Goal: Information Seeking & Learning: Find specific fact

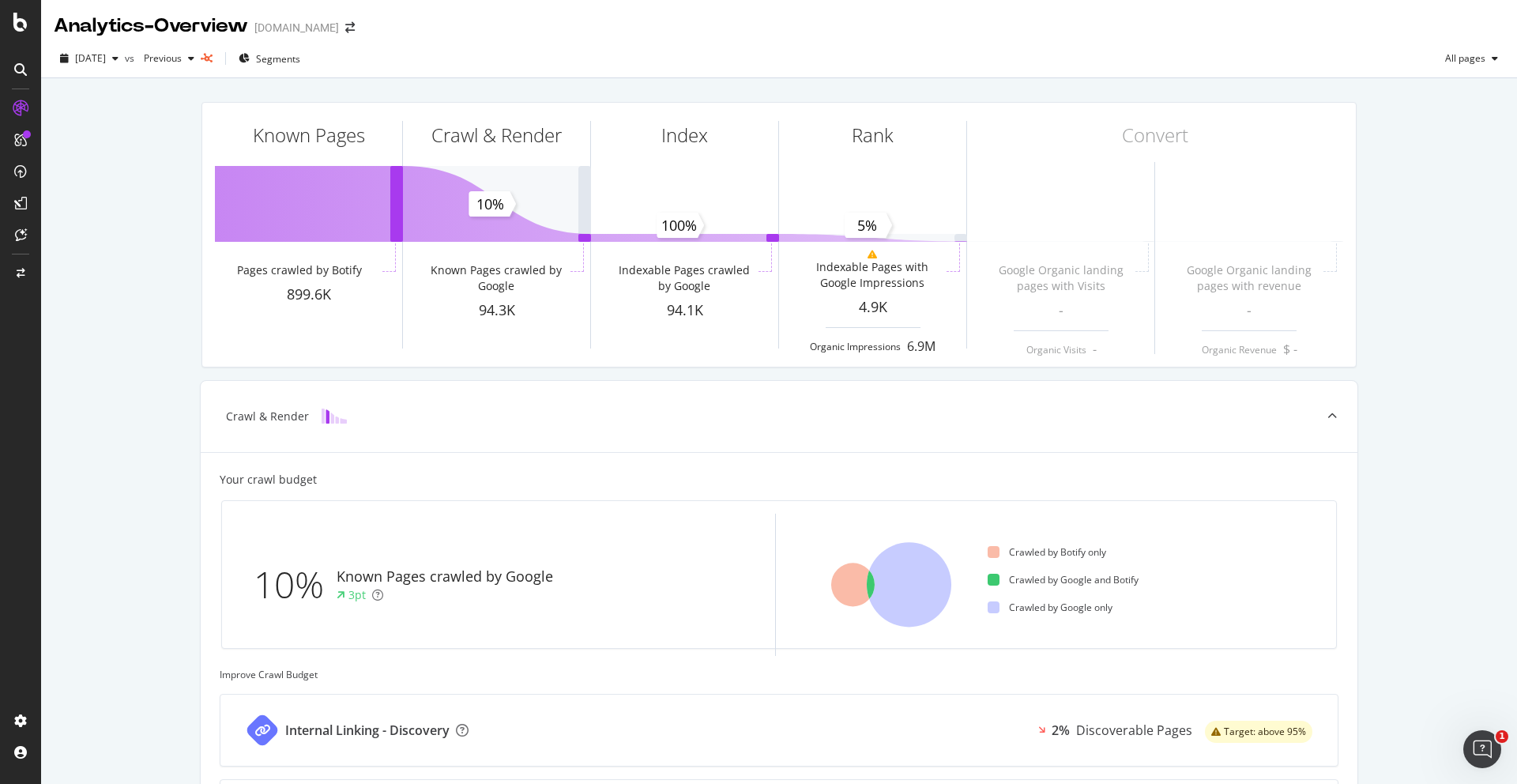
scroll to position [358, 0]
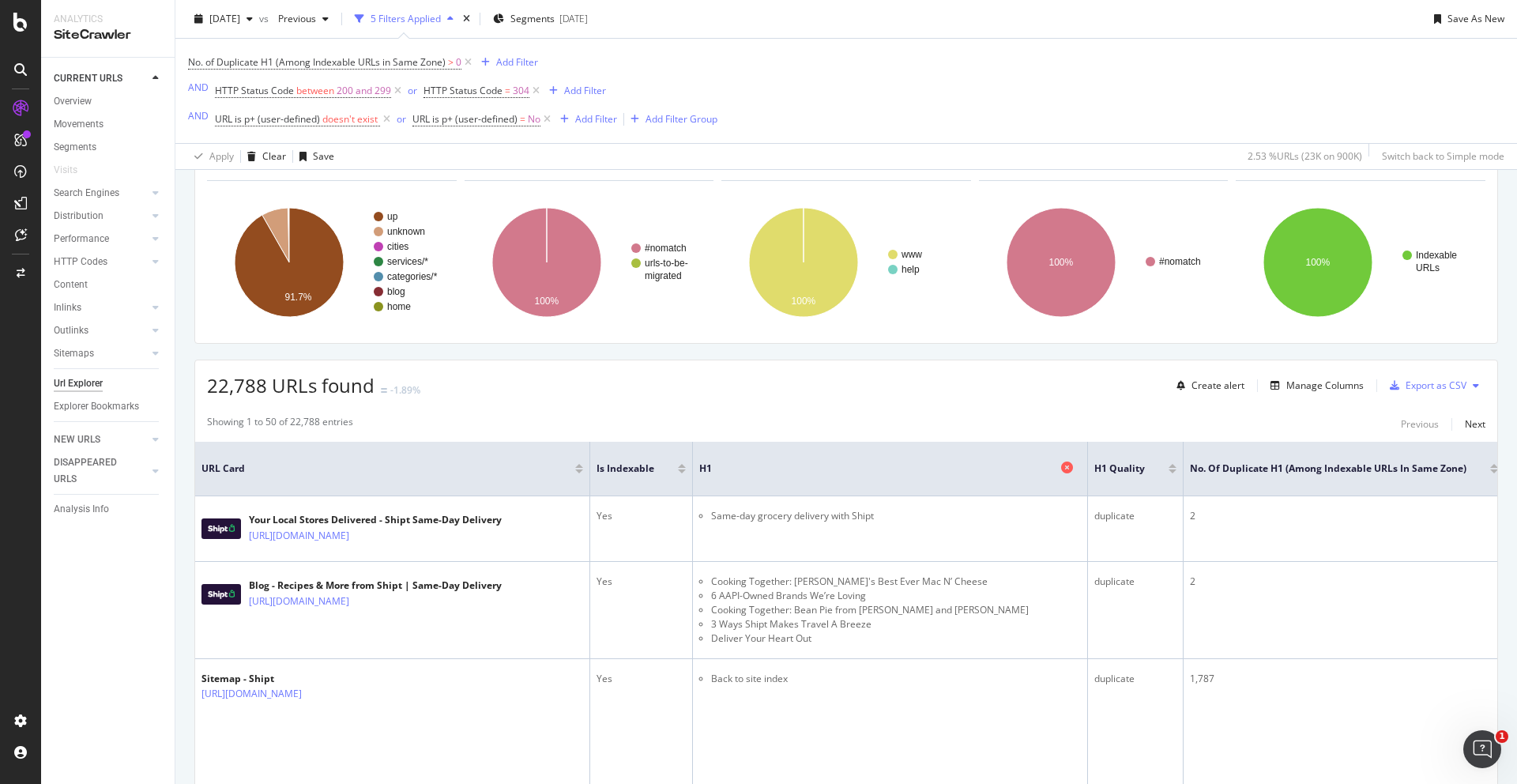
scroll to position [201, 0]
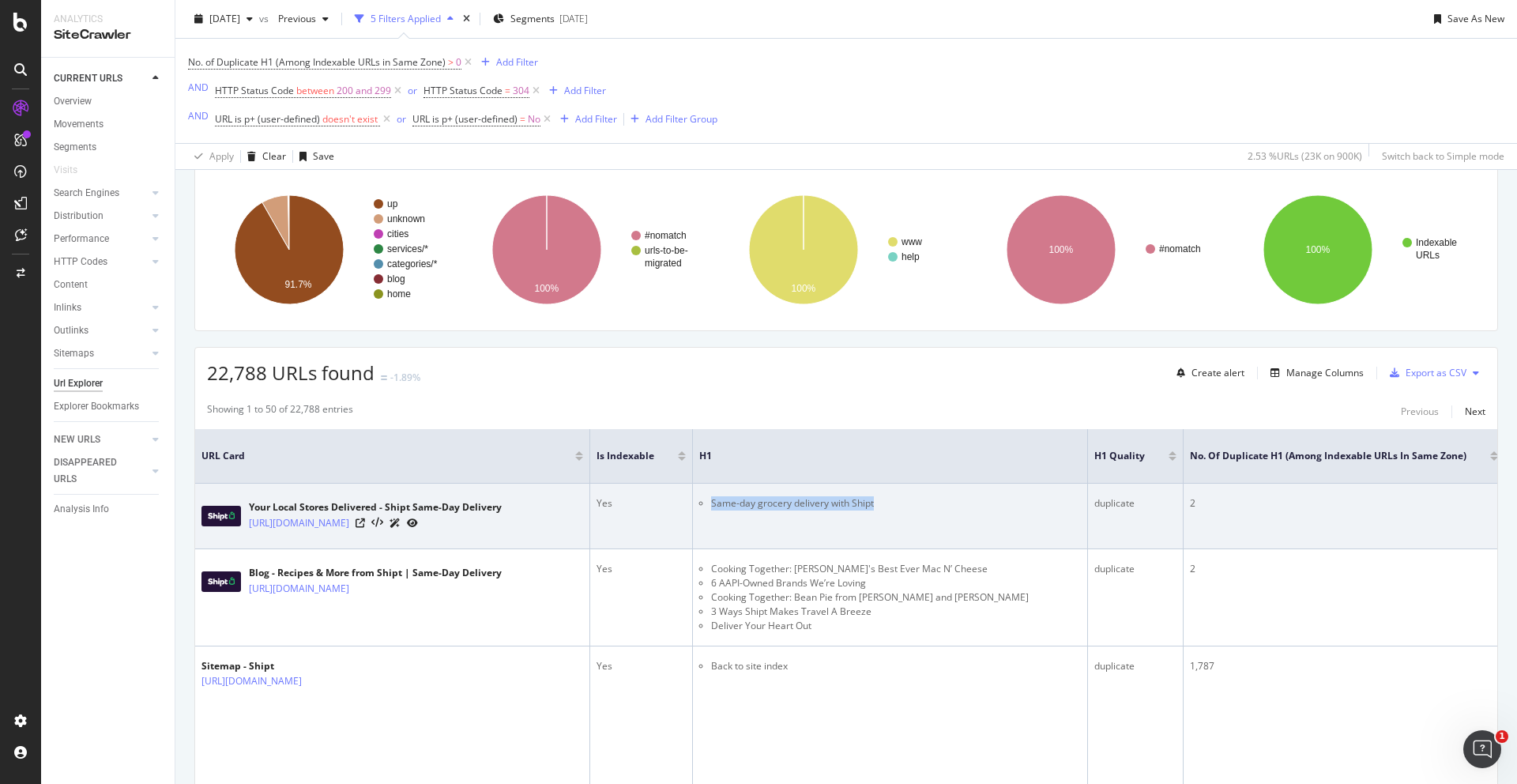
drag, startPoint x: 934, startPoint y: 503, endPoint x: 708, endPoint y: 509, distance: 226.1
click at [708, 509] on ul "Same-day grocery delivery with Shipt" at bounding box center [890, 503] width 382 height 14
